Goal: Transaction & Acquisition: Purchase product/service

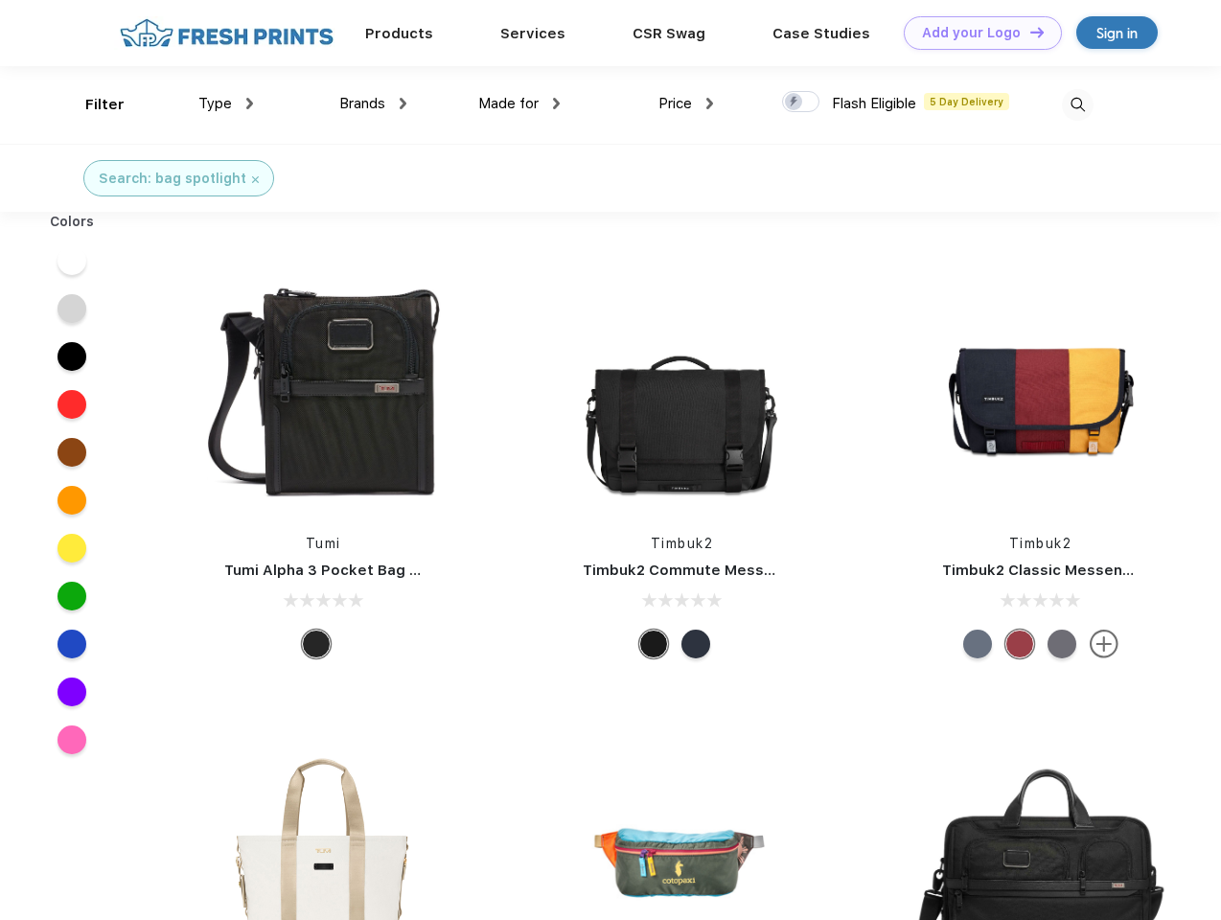
scroll to position [1, 0]
click at [975, 33] on link "Add your Logo Design Tool" at bounding box center [983, 33] width 158 height 34
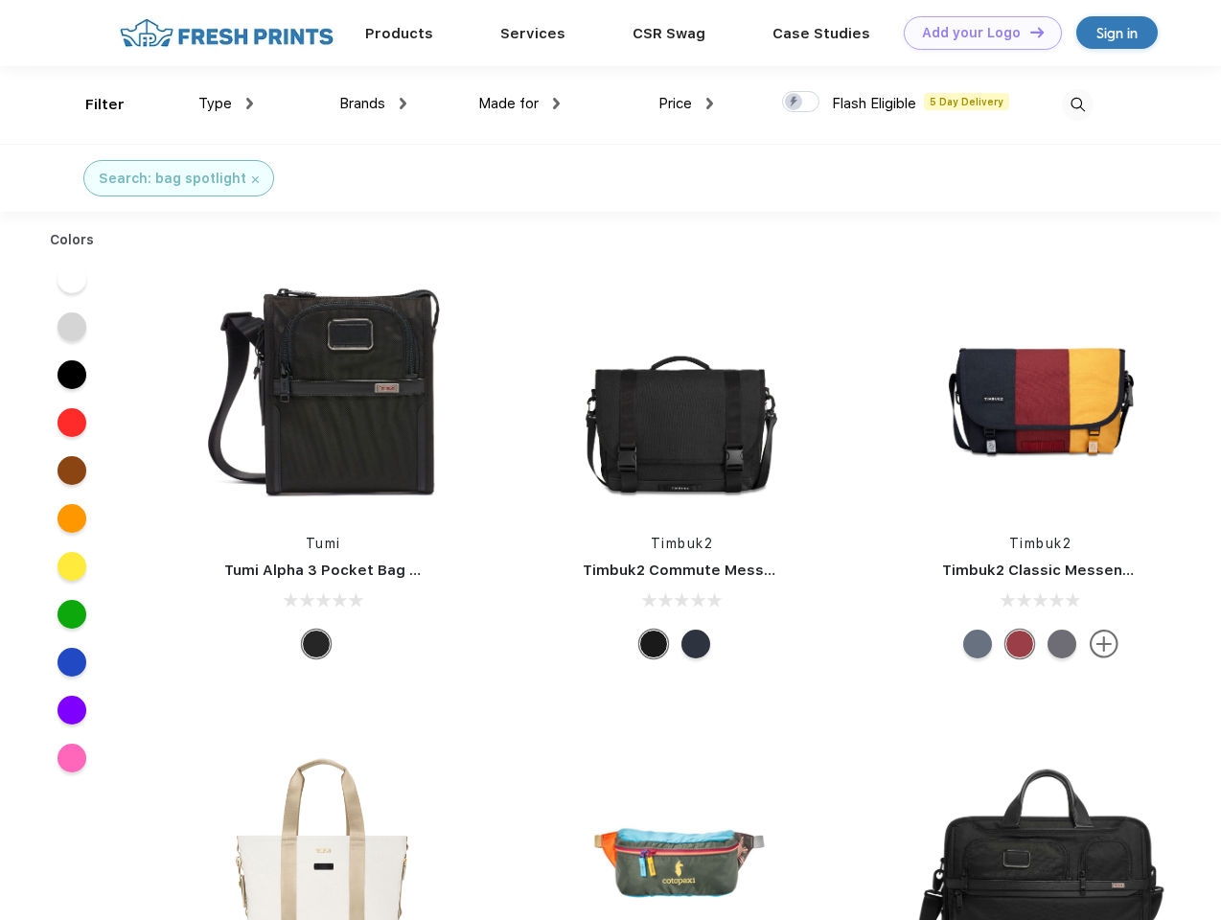
click at [0, 0] on div "Design Tool" at bounding box center [0, 0] width 0 height 0
click at [1028, 32] on link "Add your Logo Design Tool" at bounding box center [983, 33] width 158 height 34
click at [92, 104] on div "Filter" at bounding box center [104, 105] width 39 height 22
click at [226, 103] on span "Type" at bounding box center [215, 103] width 34 height 17
click at [373, 103] on span "Brands" at bounding box center [362, 103] width 46 height 17
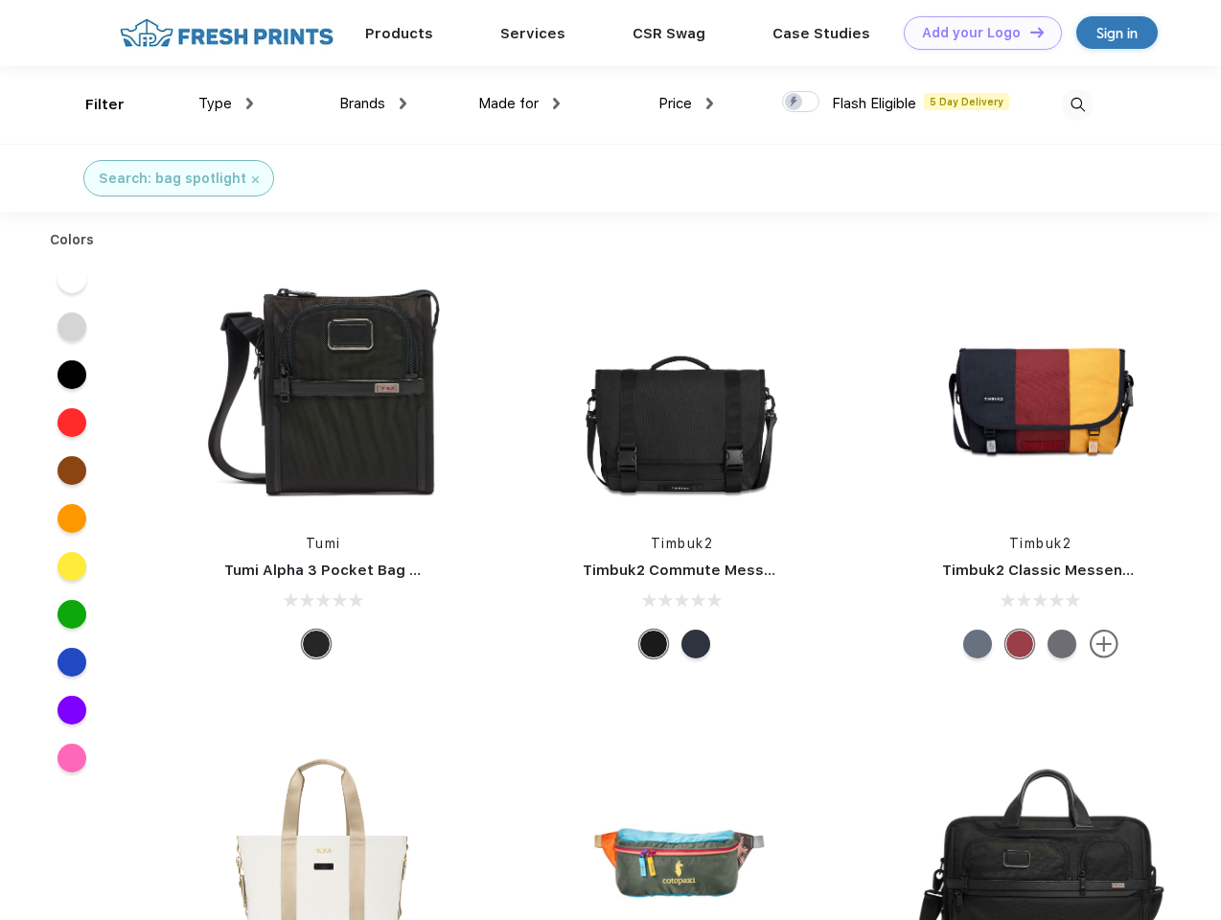
click at [519, 103] on span "Made for" at bounding box center [508, 103] width 60 height 17
click at [686, 103] on span "Price" at bounding box center [675, 103] width 34 height 17
click at [801, 103] on div at bounding box center [800, 101] width 37 height 21
click at [794, 103] on input "checkbox" at bounding box center [788, 96] width 12 height 12
click at [1077, 104] on img at bounding box center [1078, 105] width 32 height 32
